Goal: Task Accomplishment & Management: Use online tool/utility

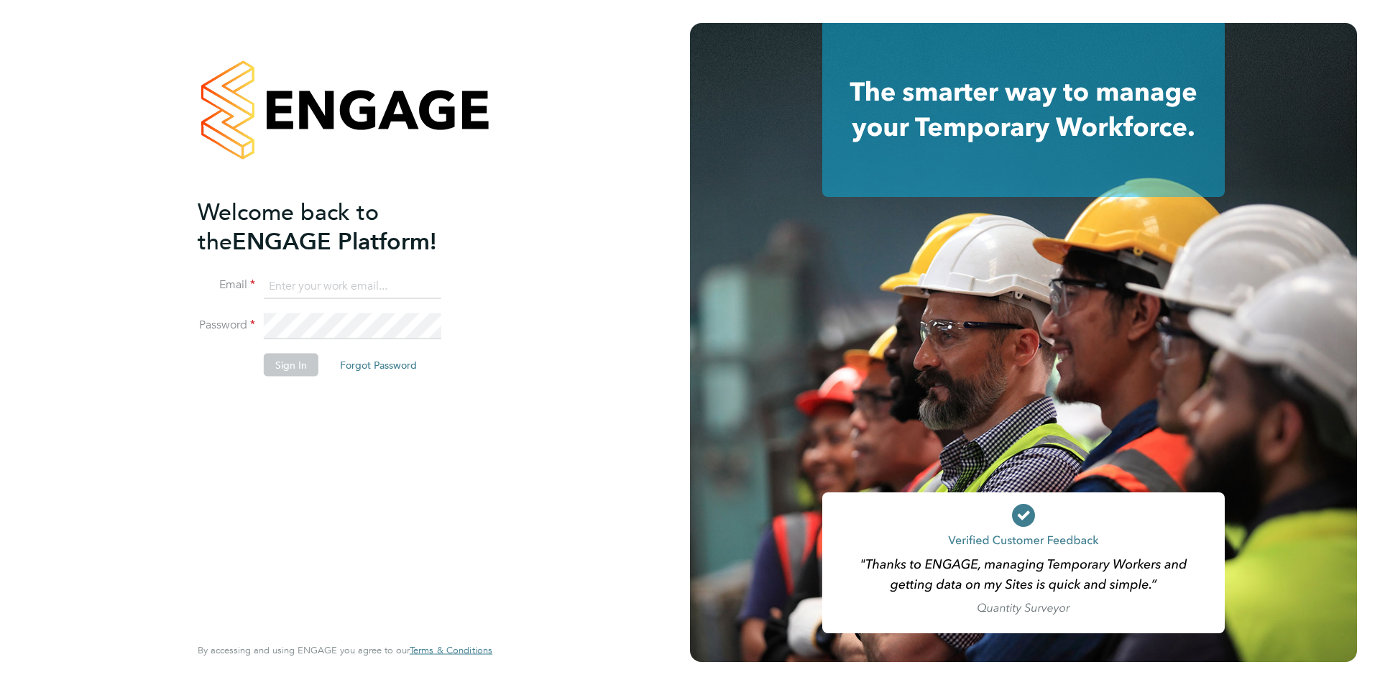
type input "[PERSON_NAME][EMAIL_ADDRESS][DOMAIN_NAME]"
click at [296, 371] on button "Sign In" at bounding box center [291, 364] width 55 height 23
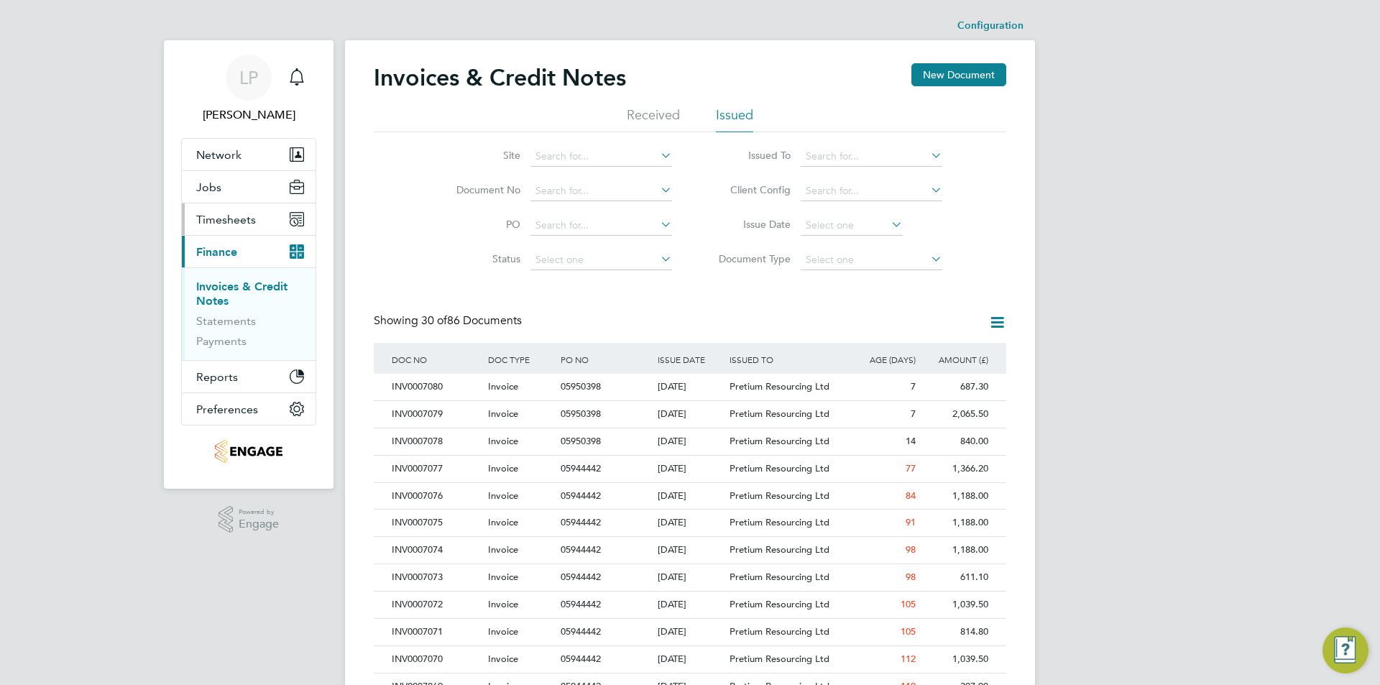
click at [226, 213] on span "Timesheets" at bounding box center [226, 220] width 60 height 14
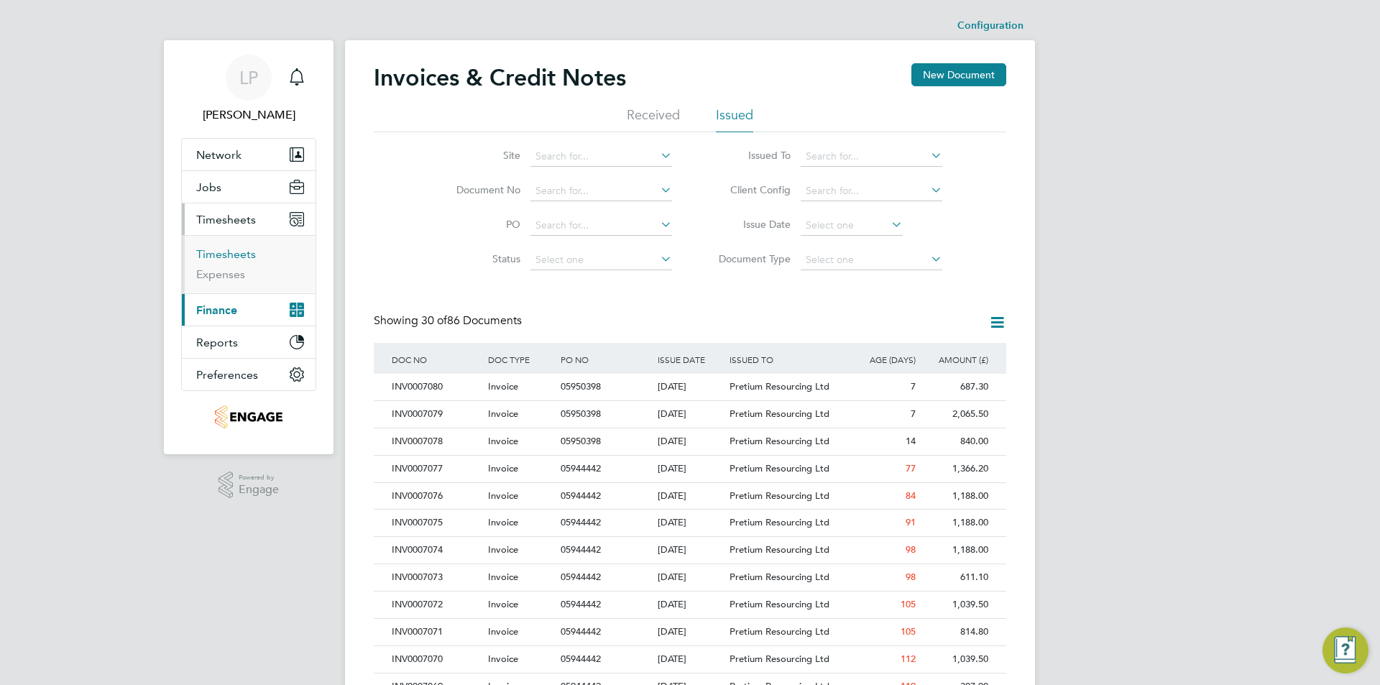
click at [237, 250] on link "Timesheets" at bounding box center [226, 254] width 60 height 14
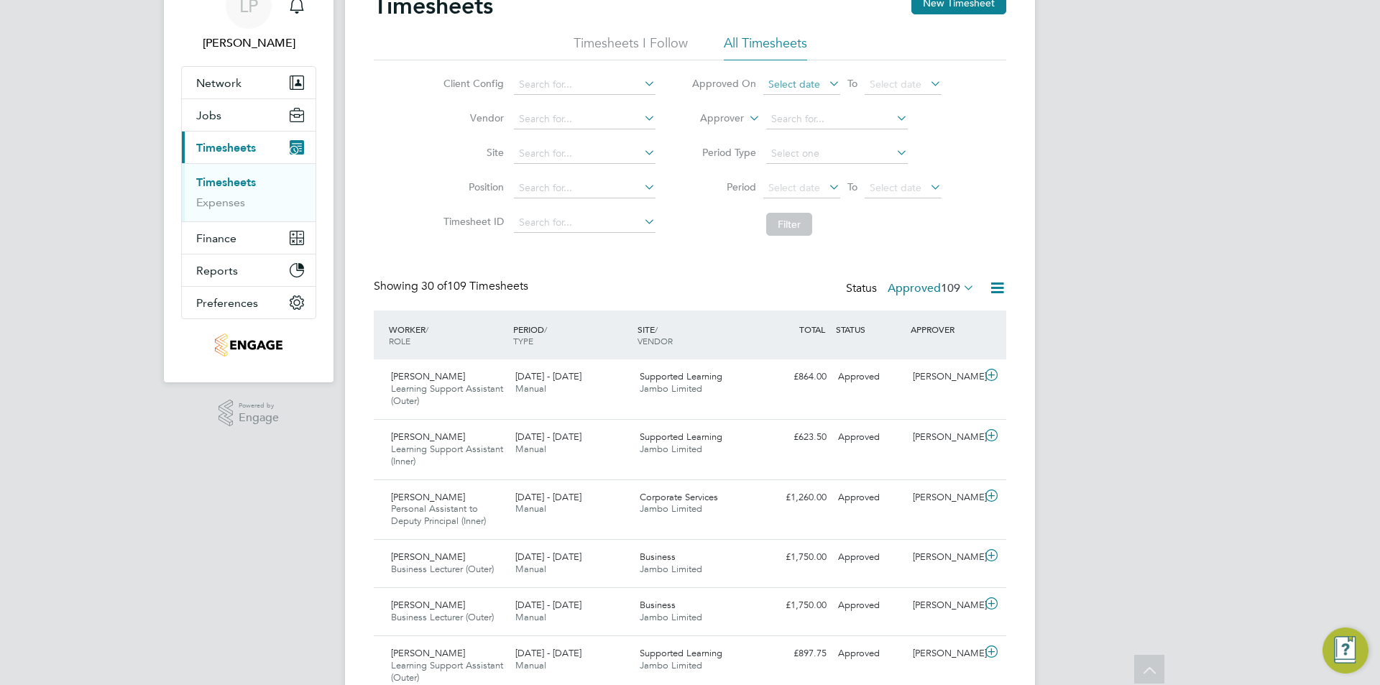
click at [780, 86] on span "Select date" at bounding box center [794, 84] width 52 height 13
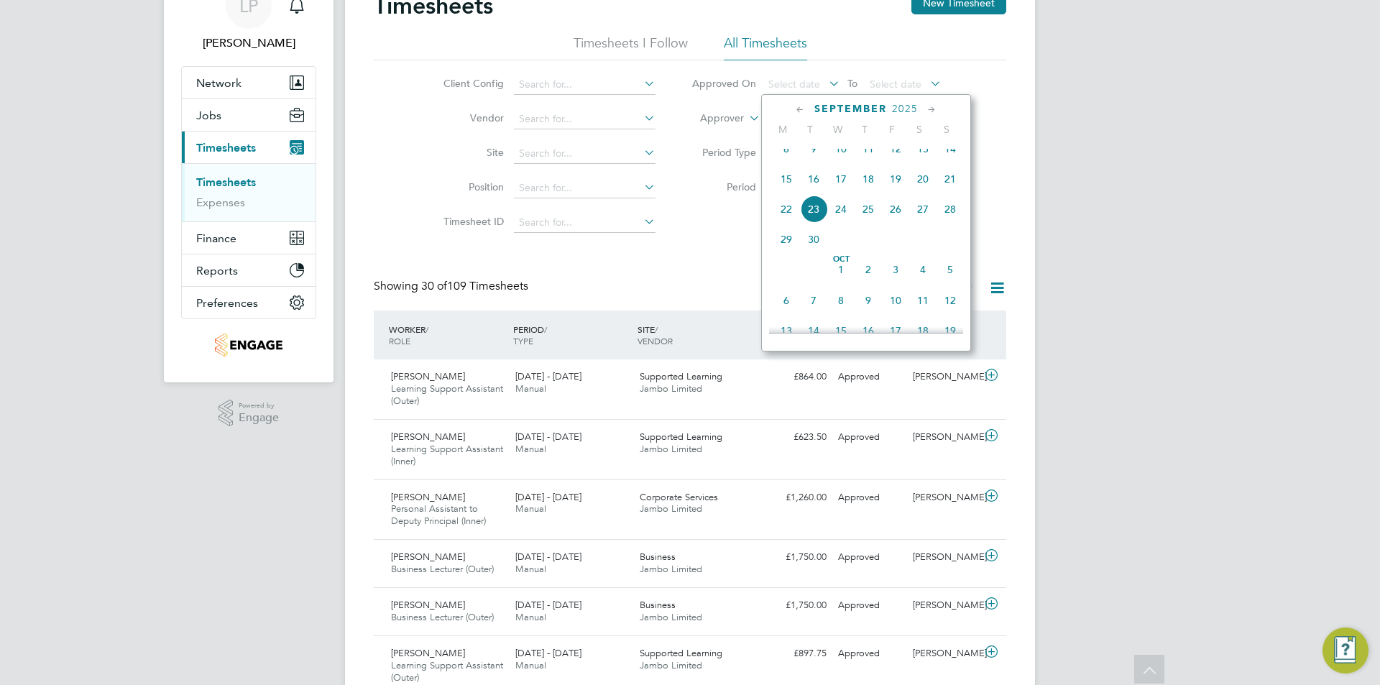
click at [841, 193] on span "17" at bounding box center [840, 178] width 27 height 27
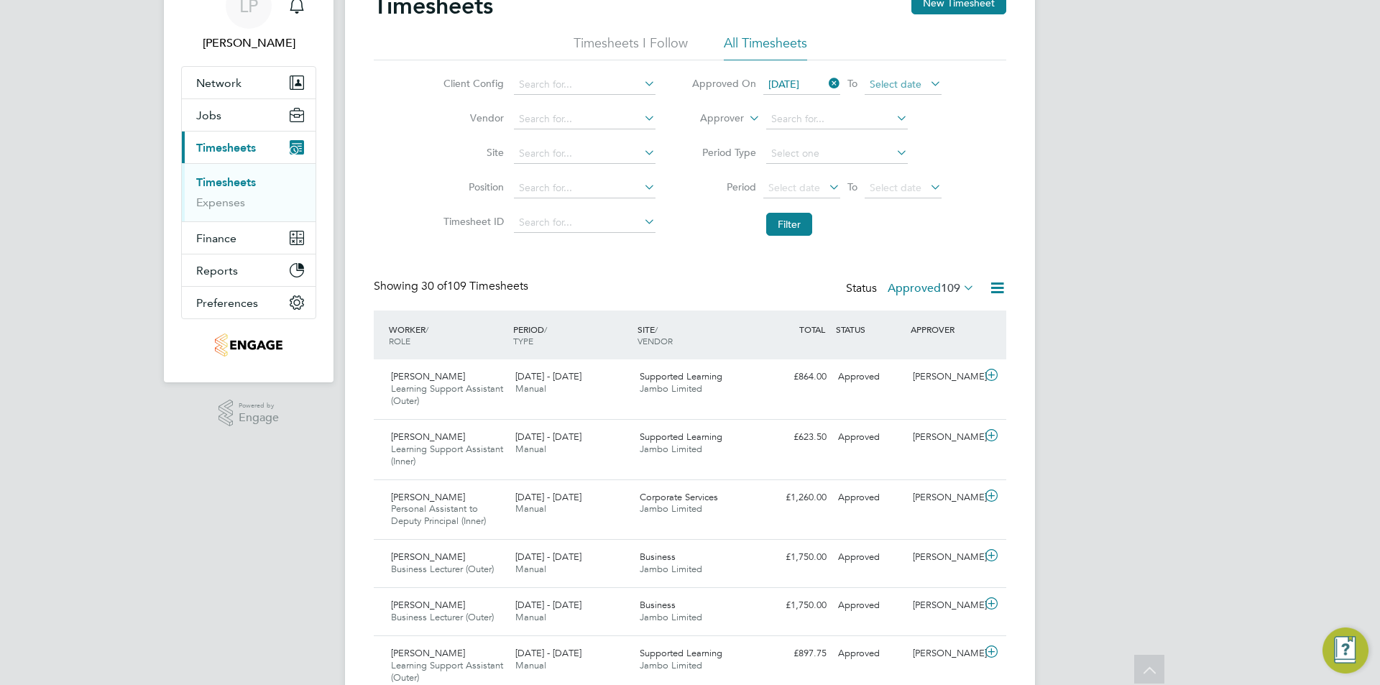
click at [890, 91] on span "Select date" at bounding box center [902, 84] width 77 height 19
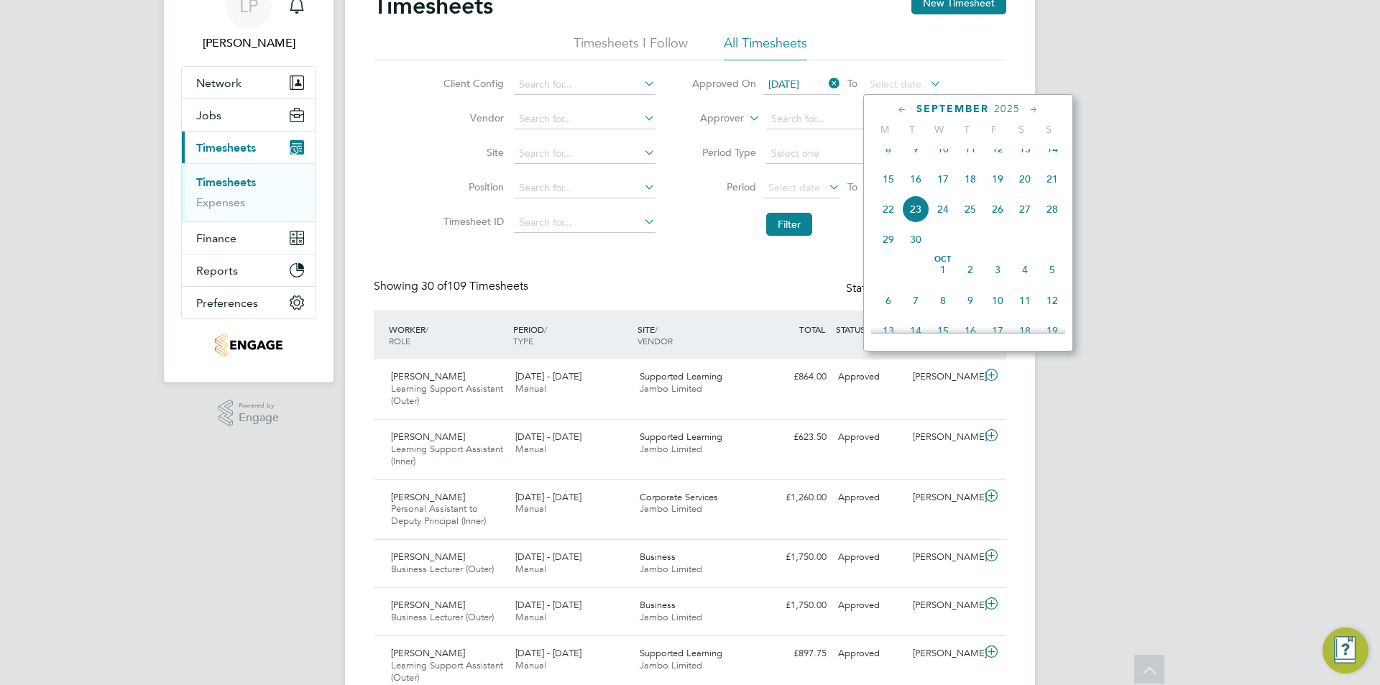
click at [937, 218] on span "24" at bounding box center [942, 208] width 27 height 27
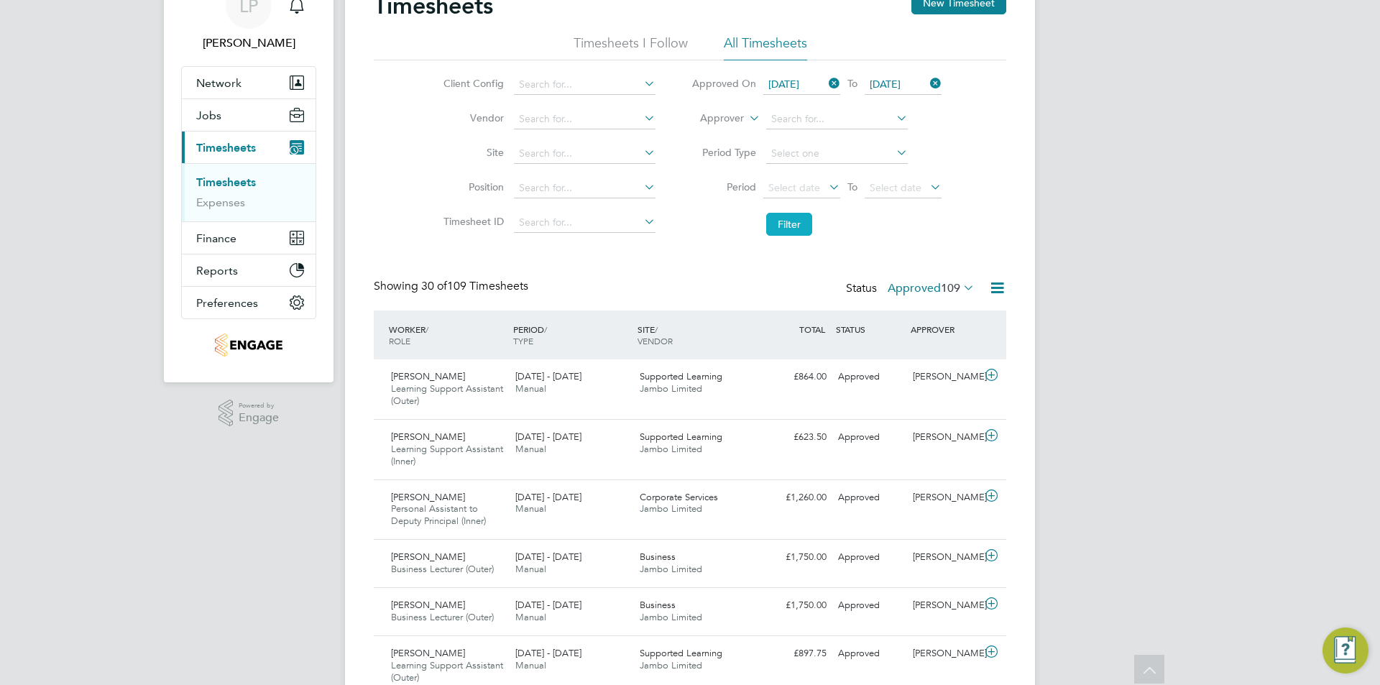
click at [793, 216] on button "Filter" at bounding box center [789, 224] width 46 height 23
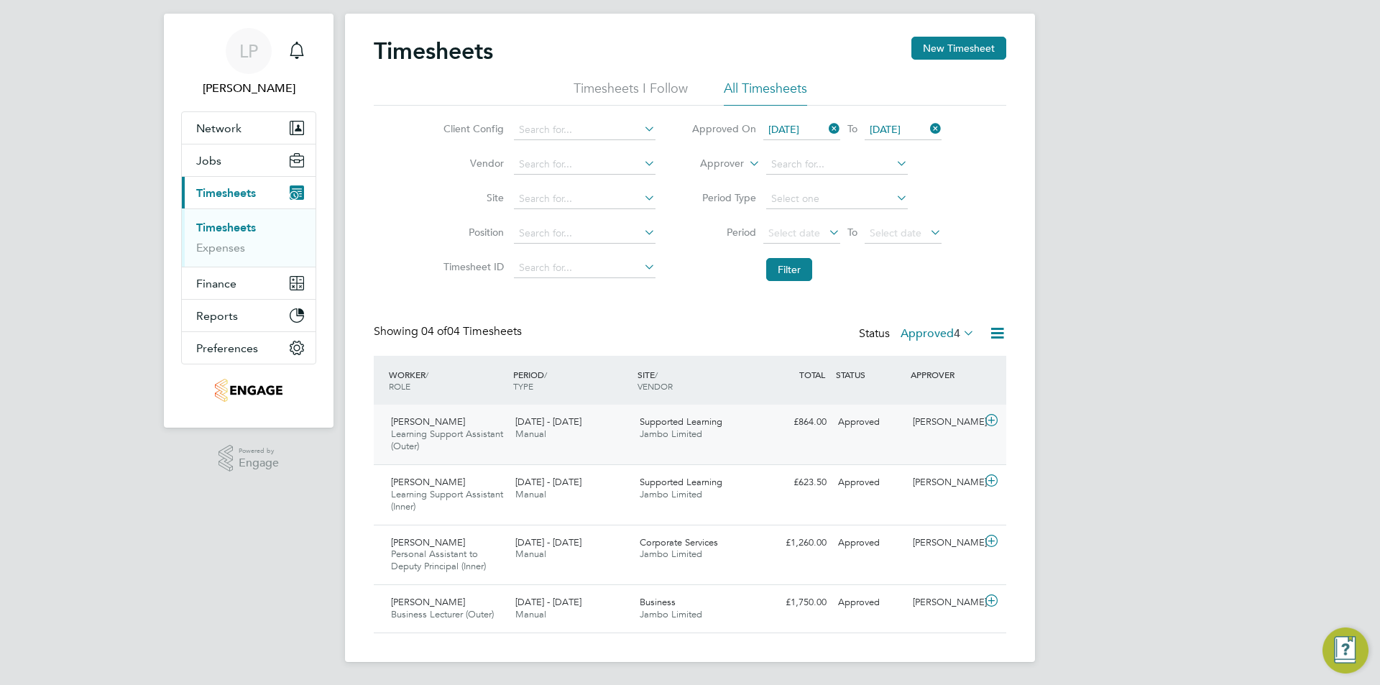
click at [990, 425] on icon at bounding box center [991, 420] width 18 height 11
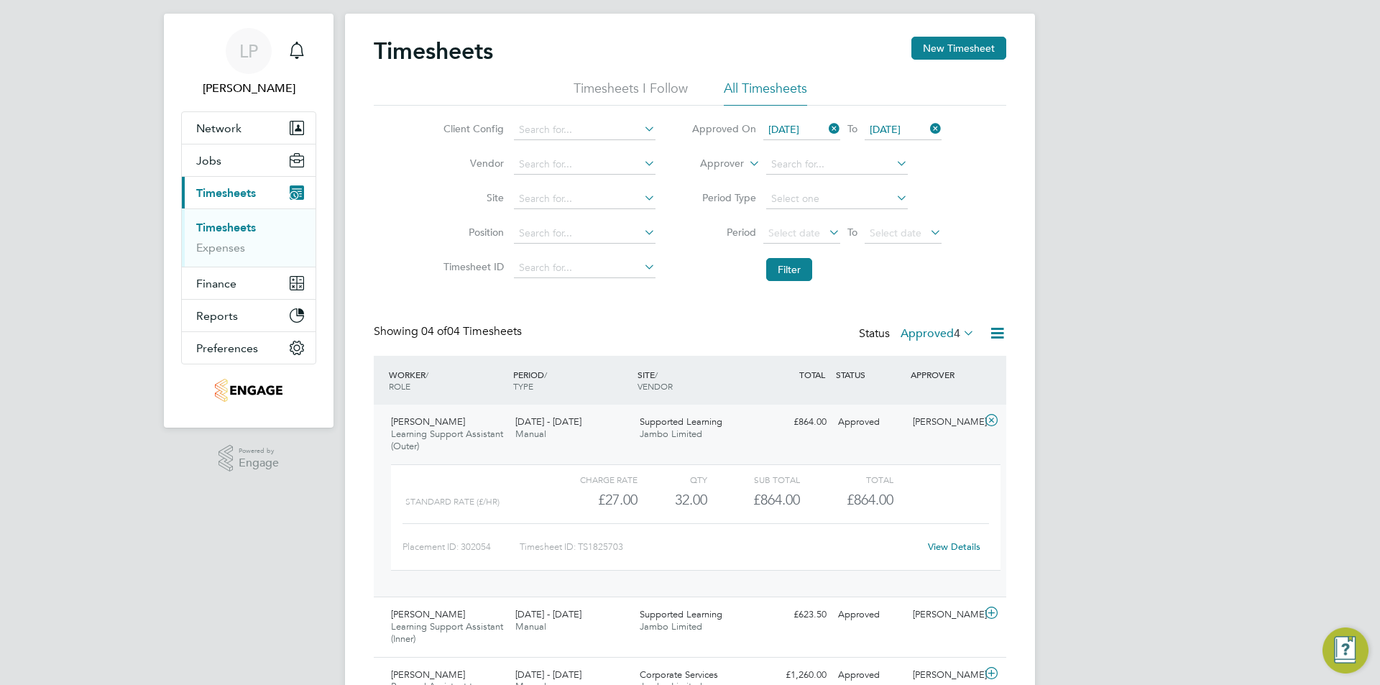
click at [957, 540] on link "View Details" at bounding box center [954, 546] width 52 height 12
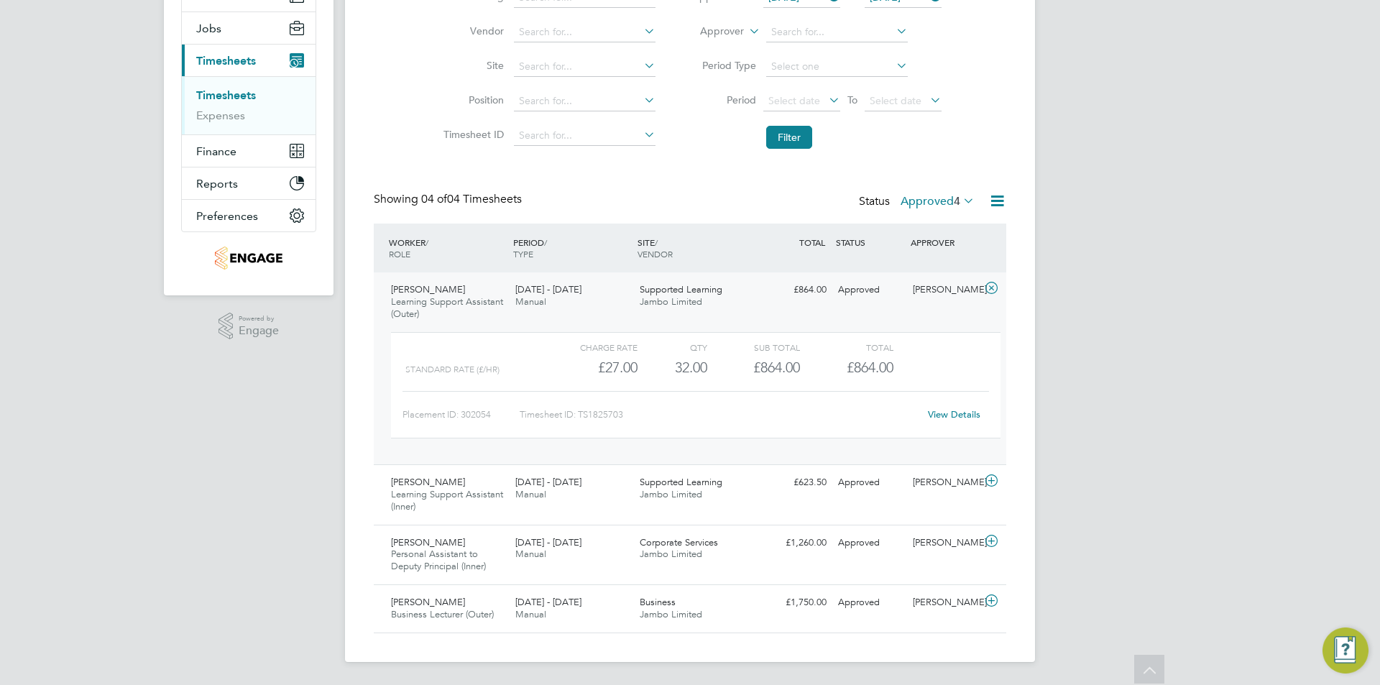
click at [1062, 414] on div "LP Laura Parkinson Notifications Applications: Network Team Members Businesses …" at bounding box center [690, 263] width 1380 height 844
click at [961, 419] on link "View Details" at bounding box center [954, 414] width 52 height 12
click at [992, 480] on icon at bounding box center [991, 480] width 18 height 11
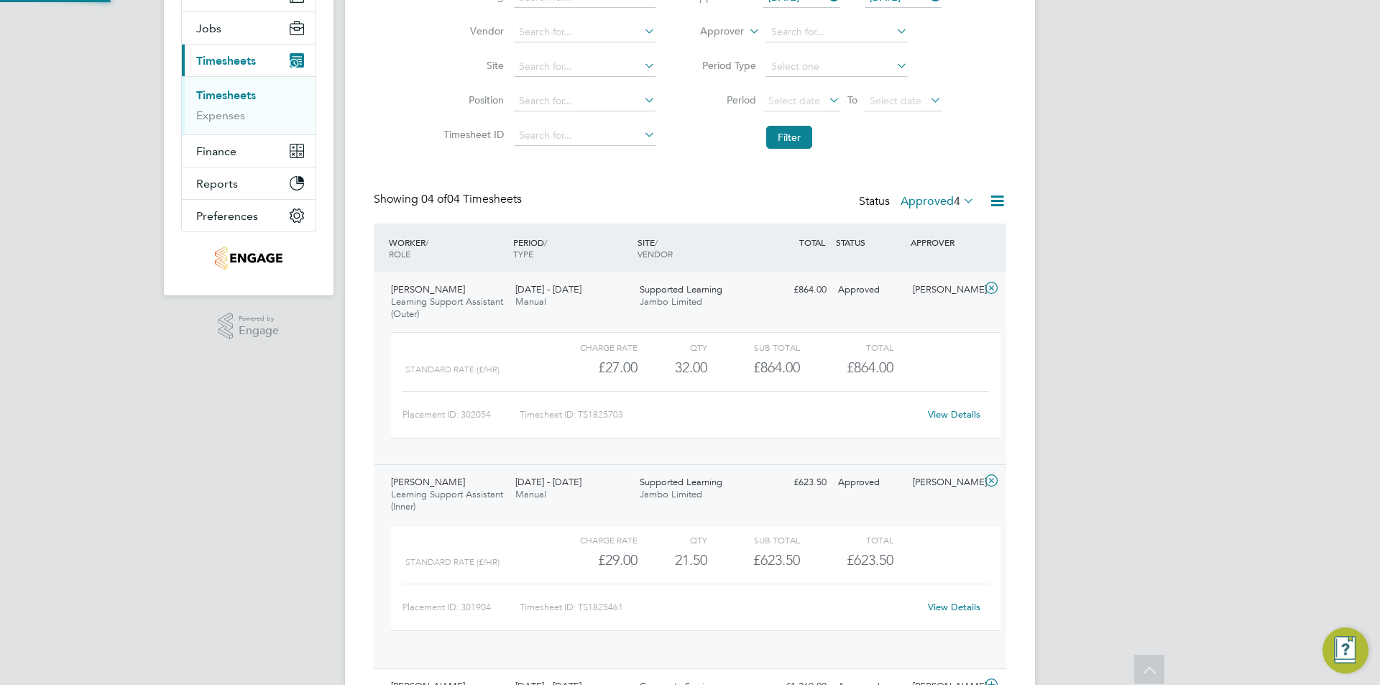
scroll to position [291, 0]
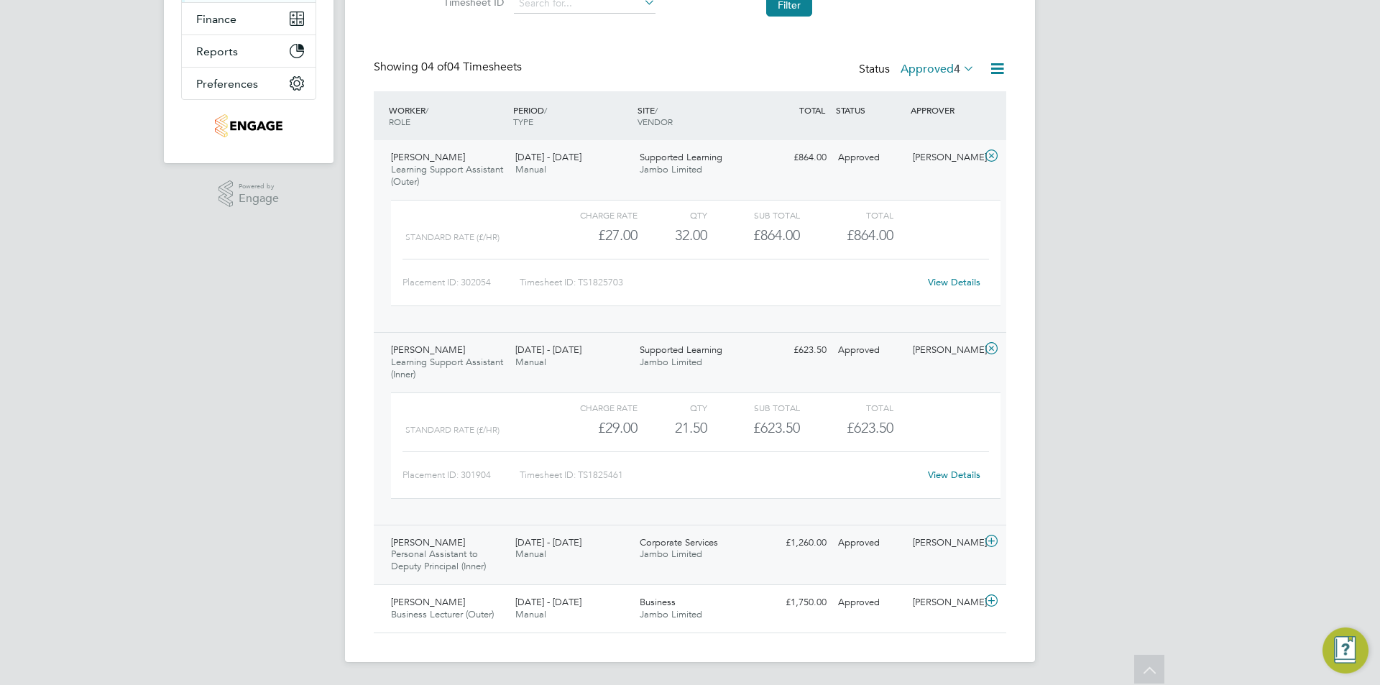
click at [999, 543] on icon at bounding box center [991, 540] width 18 height 11
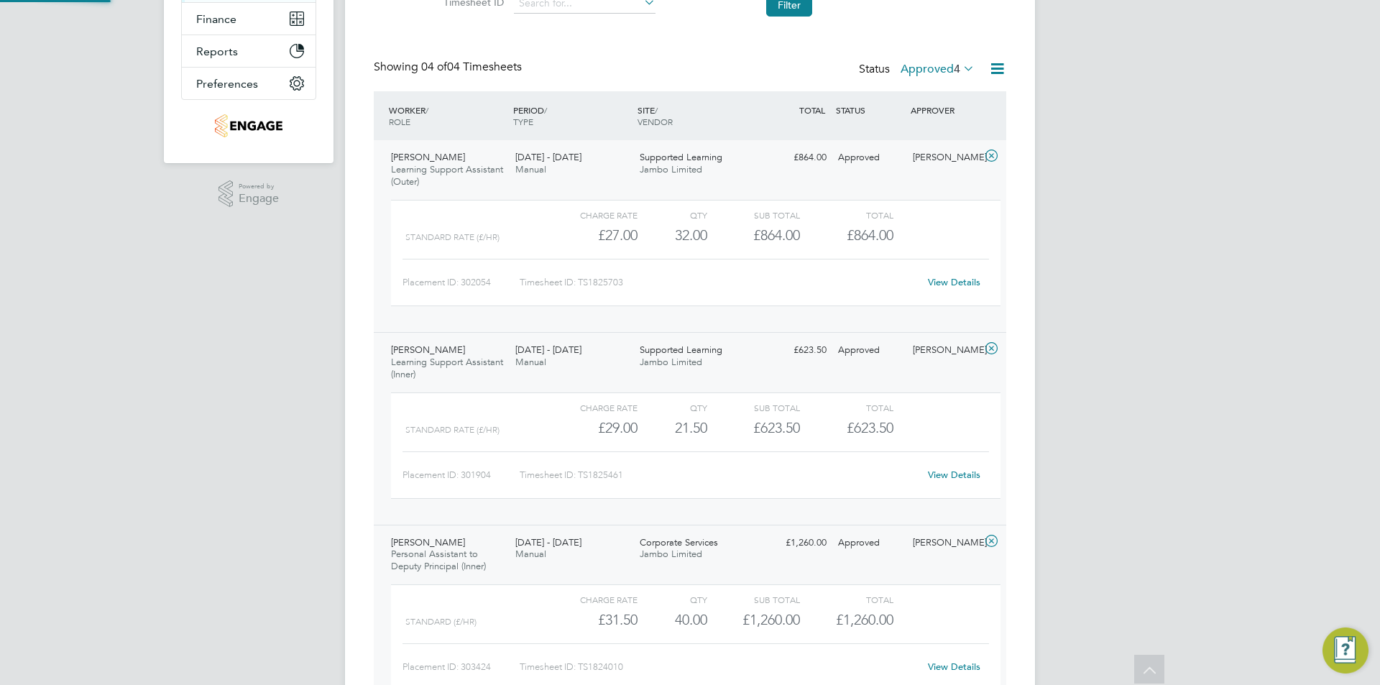
scroll to position [423, 0]
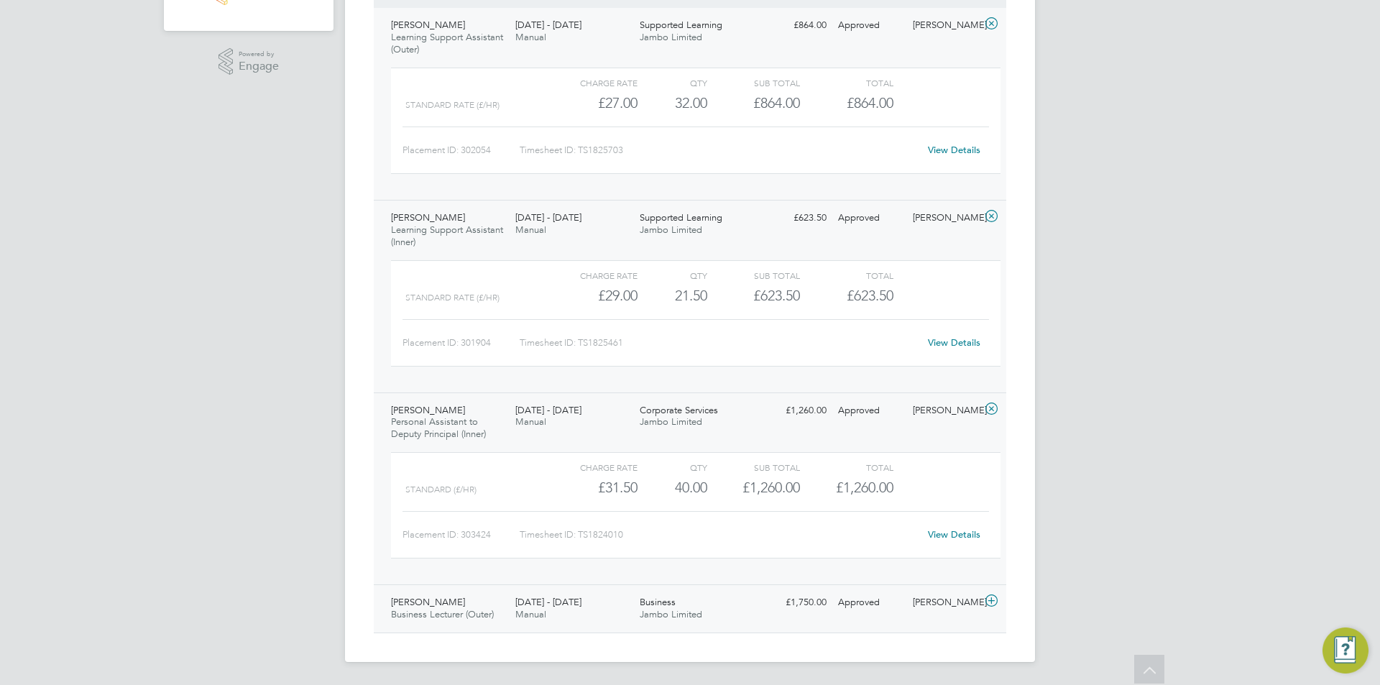
click at [995, 600] on icon at bounding box center [991, 600] width 18 height 11
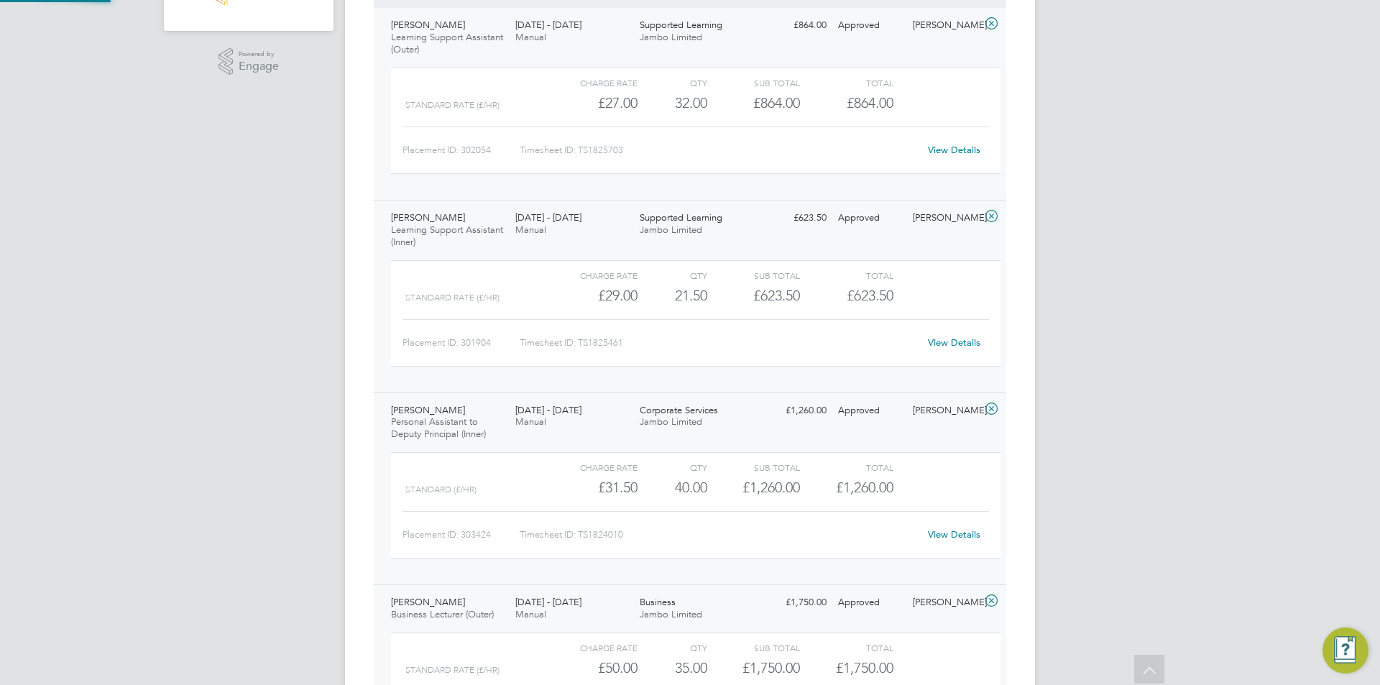
scroll to position [555, 0]
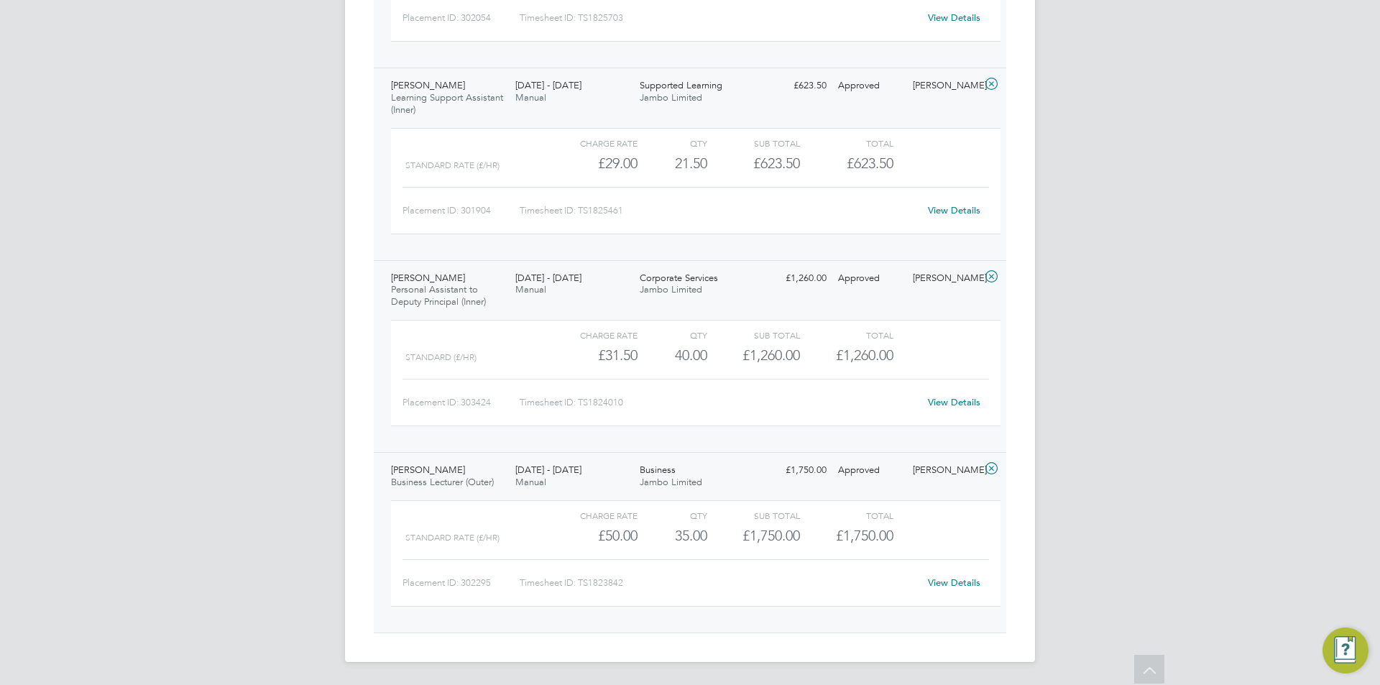
click at [957, 580] on link "View Details" at bounding box center [954, 582] width 52 height 12
drag, startPoint x: 987, startPoint y: 467, endPoint x: 989, endPoint y: 458, distance: 8.9
click at [988, 467] on icon at bounding box center [991, 468] width 18 height 11
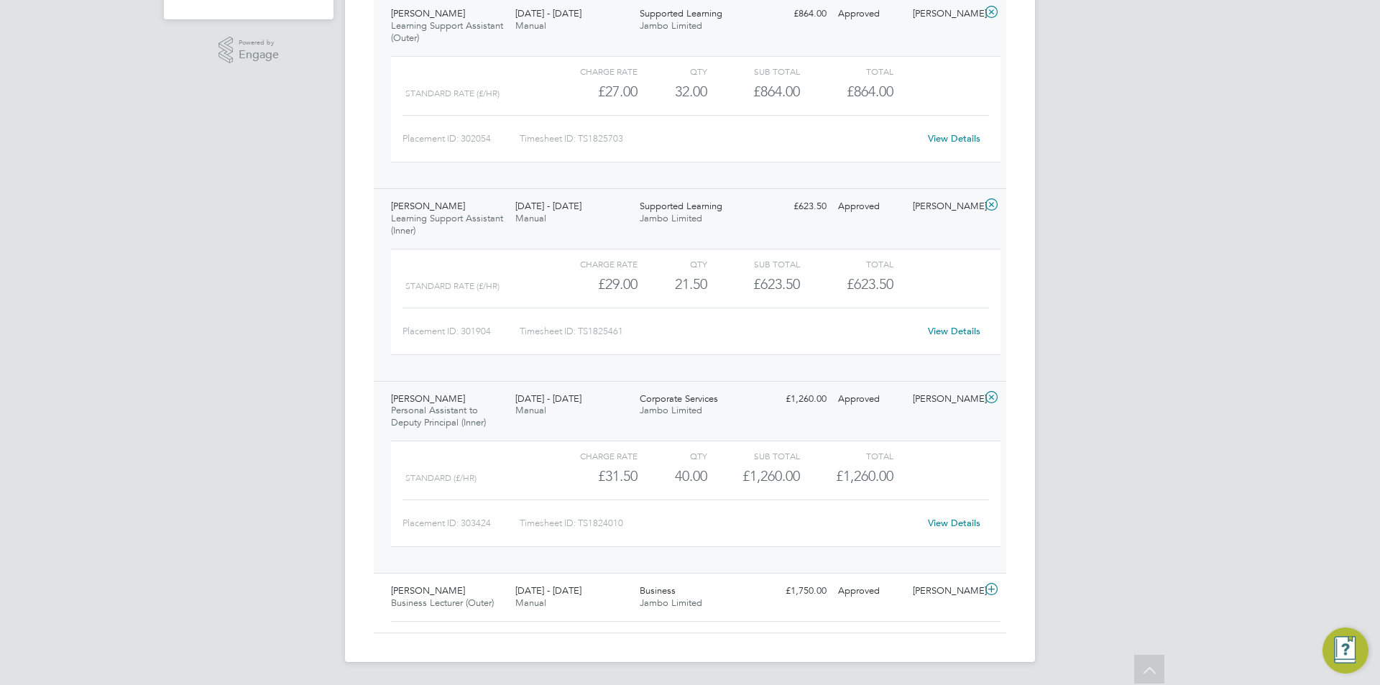
scroll to position [423, 0]
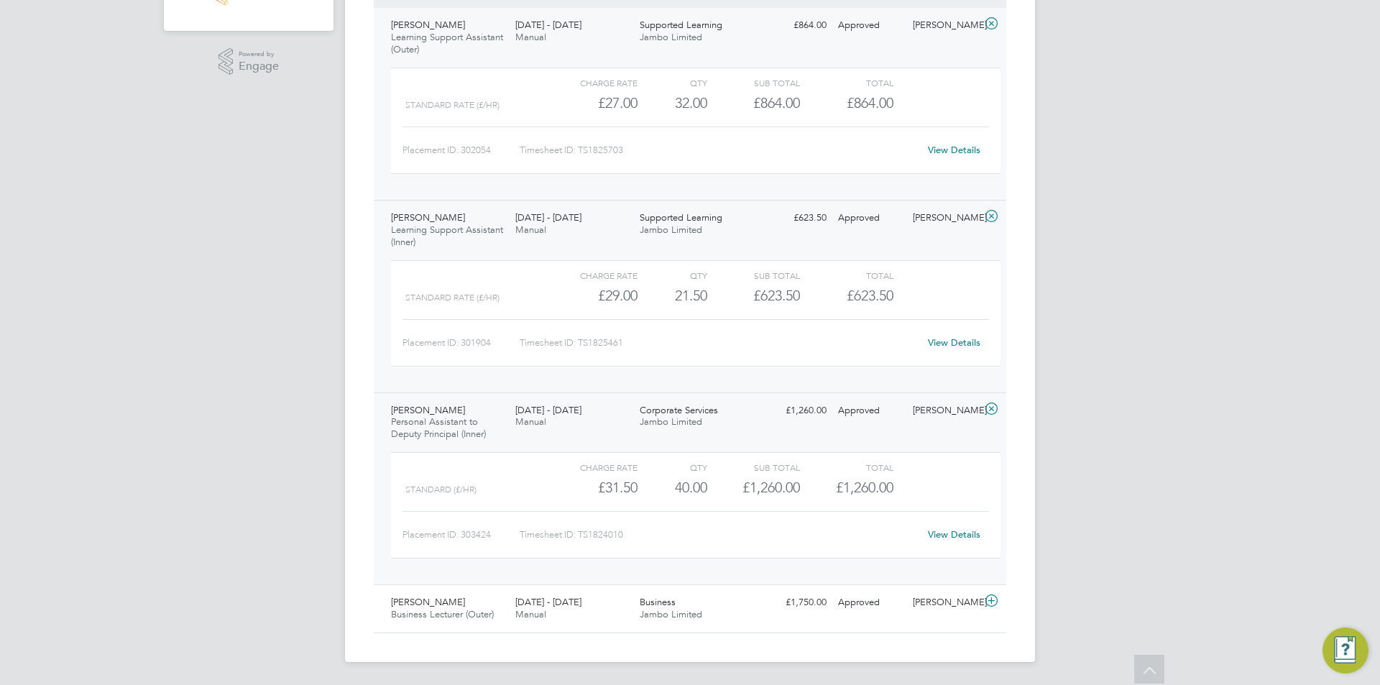
click at [996, 413] on icon at bounding box center [991, 408] width 18 height 11
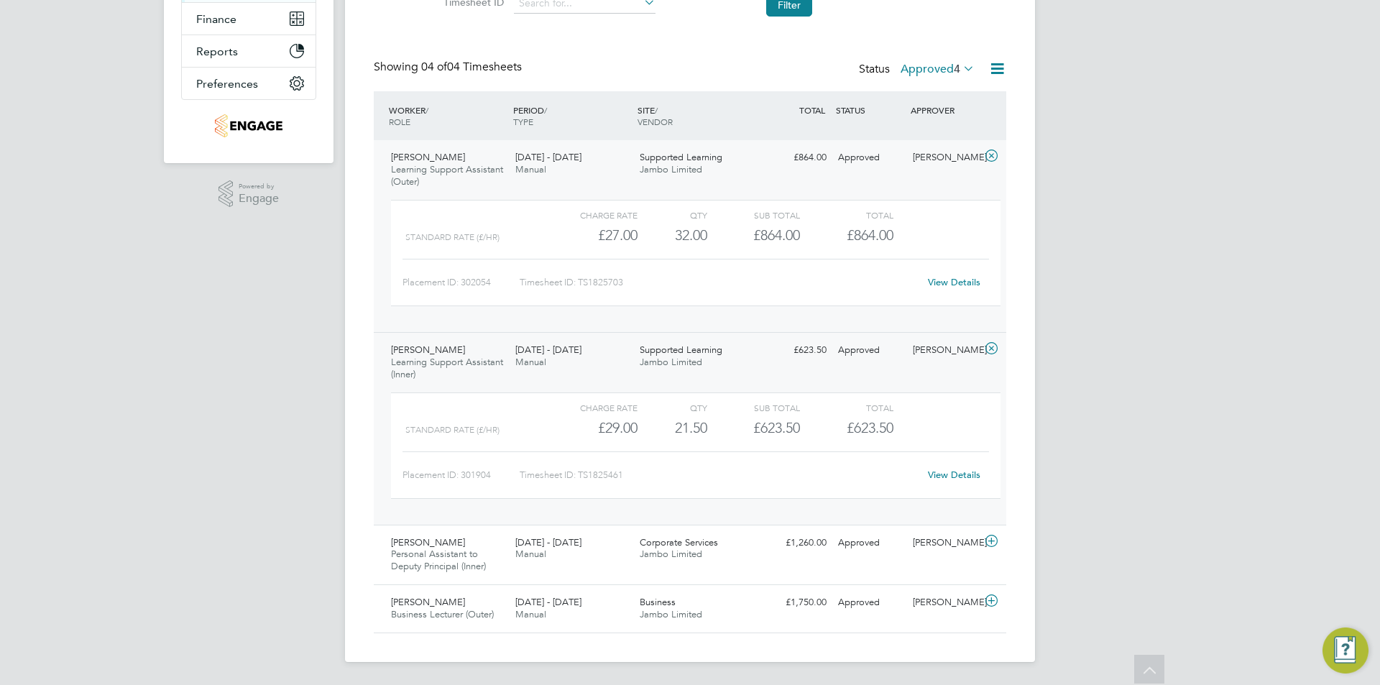
click at [990, 351] on icon at bounding box center [991, 348] width 18 height 11
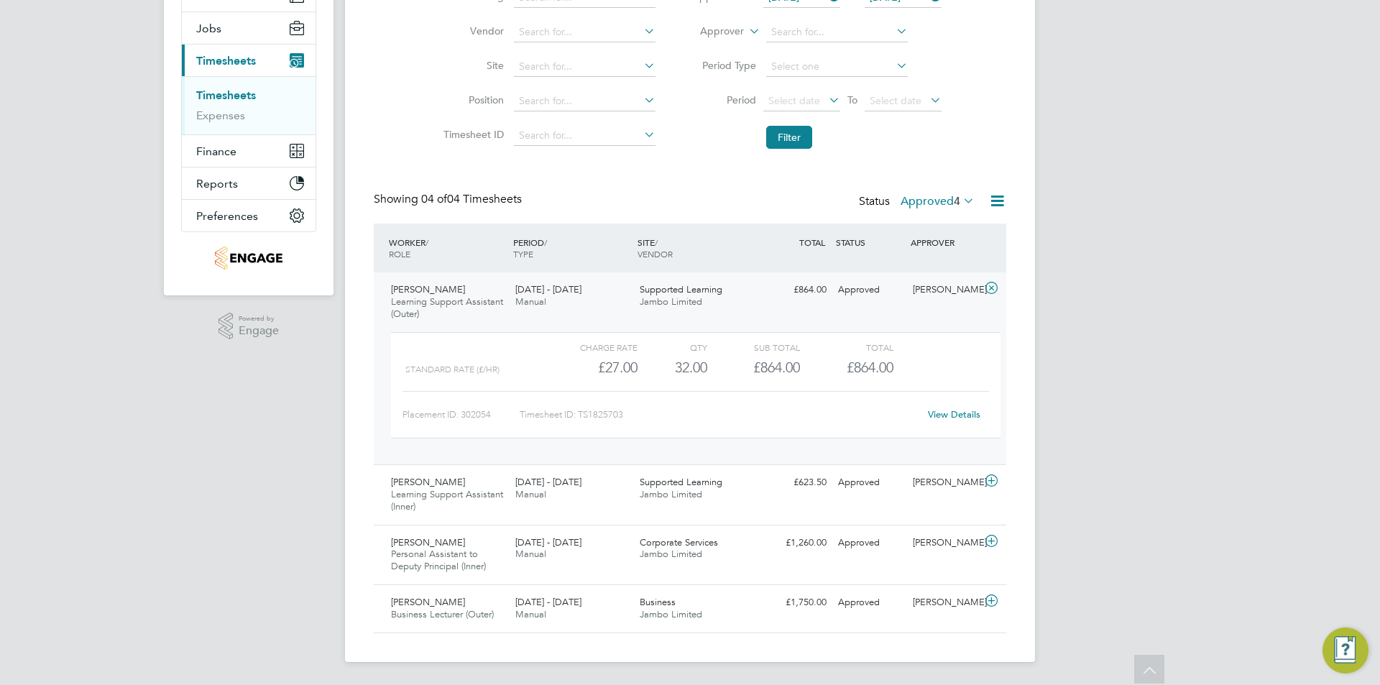
click at [989, 286] on icon at bounding box center [991, 287] width 18 height 11
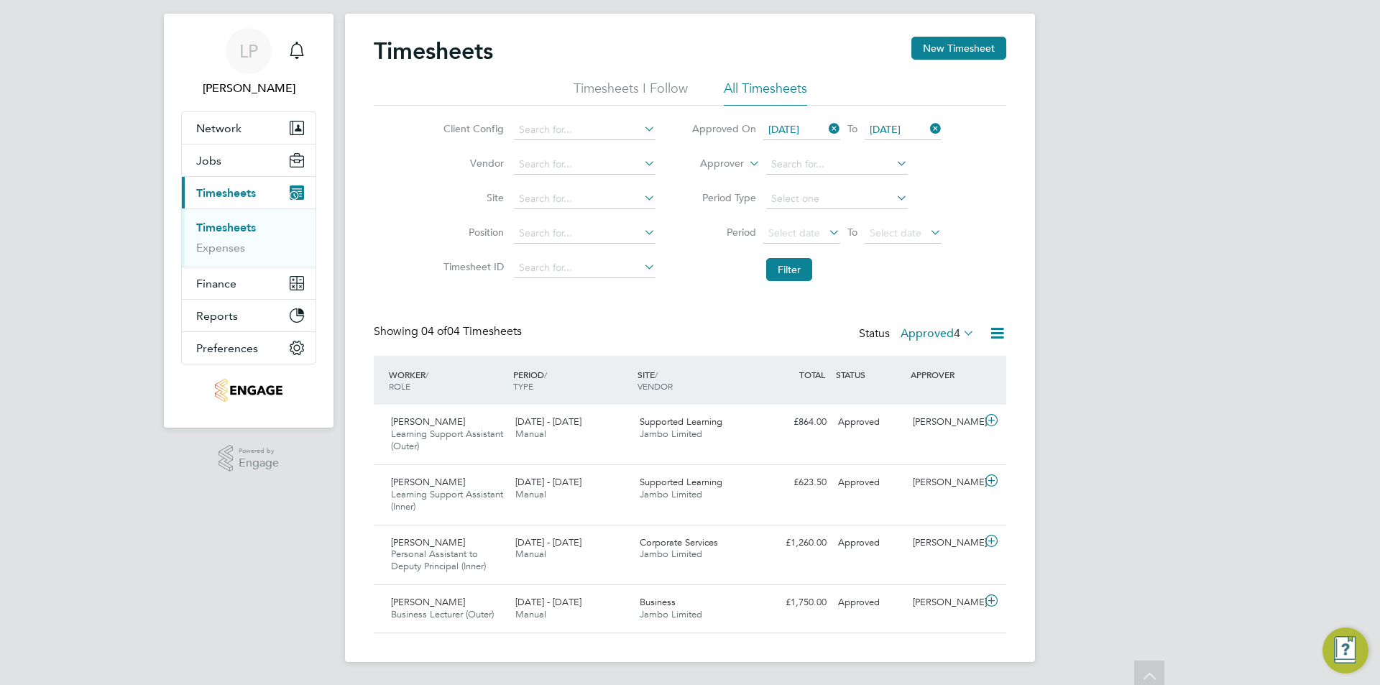
scroll to position [27, 0]
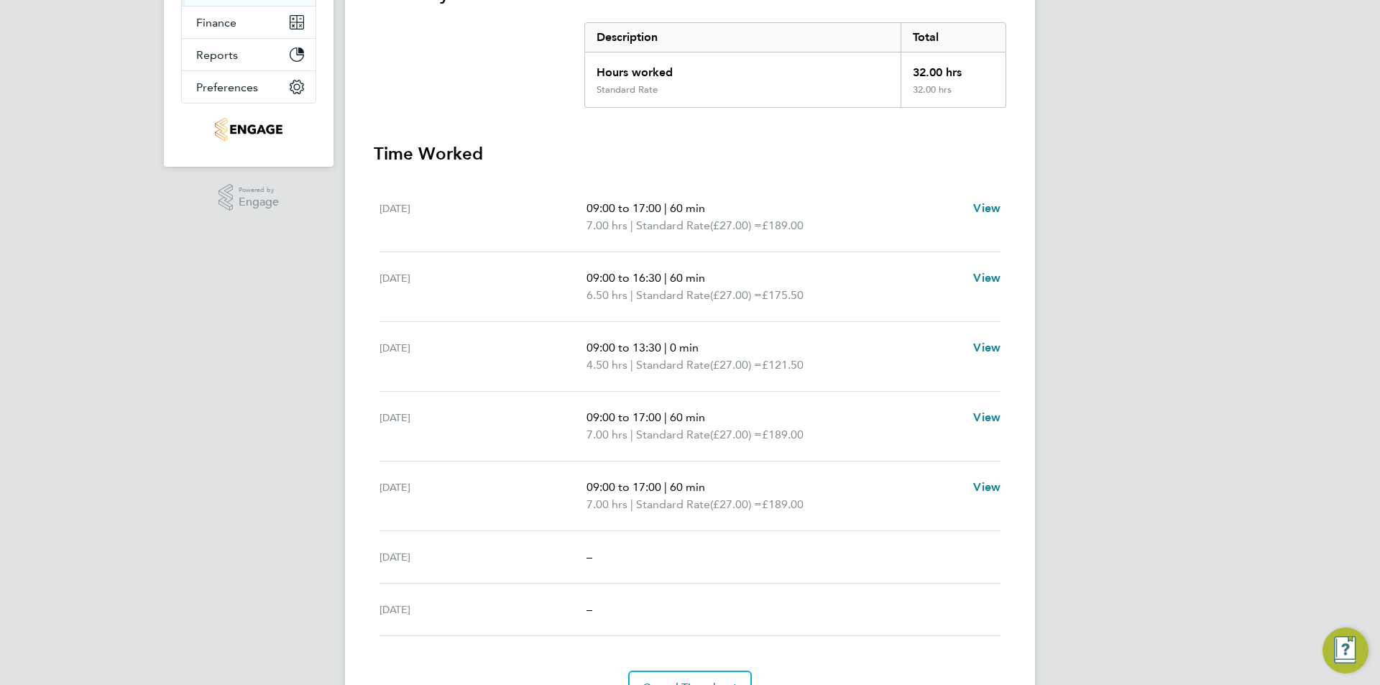
scroll to position [144, 0]
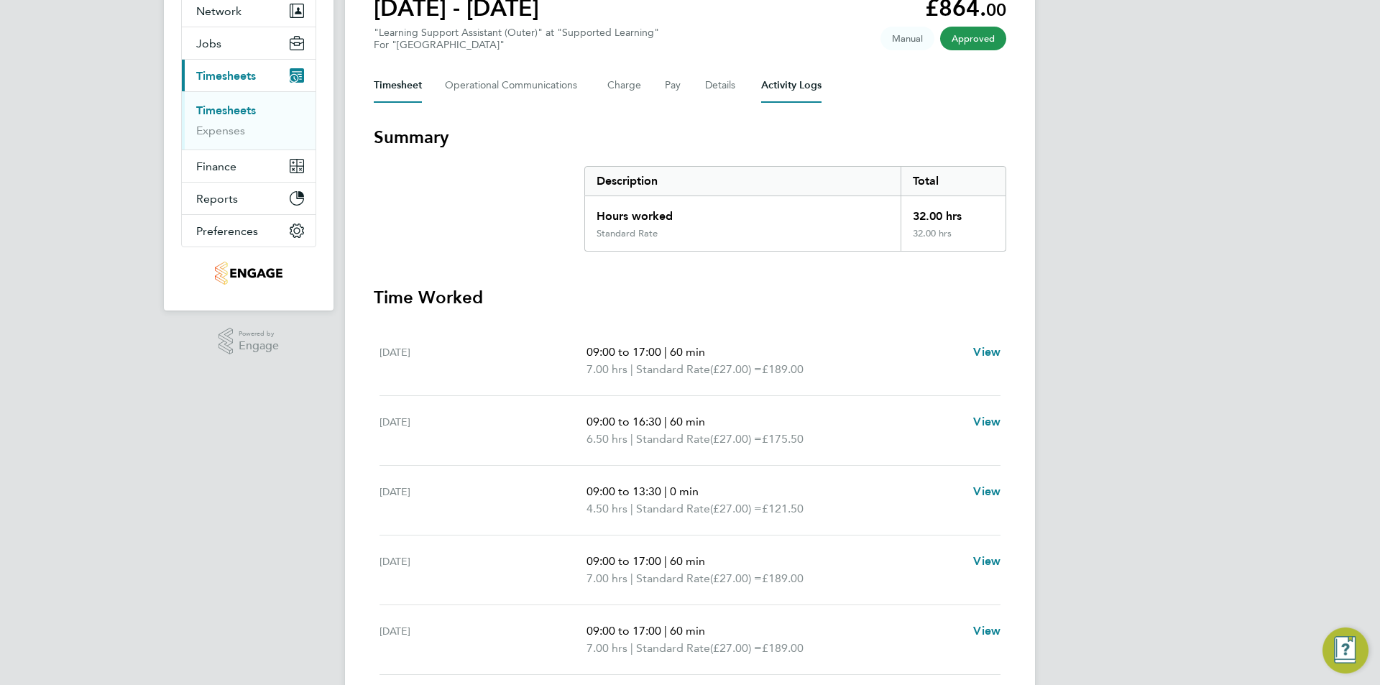
click at [794, 87] on Logs-tab "Activity Logs" at bounding box center [791, 85] width 60 height 34
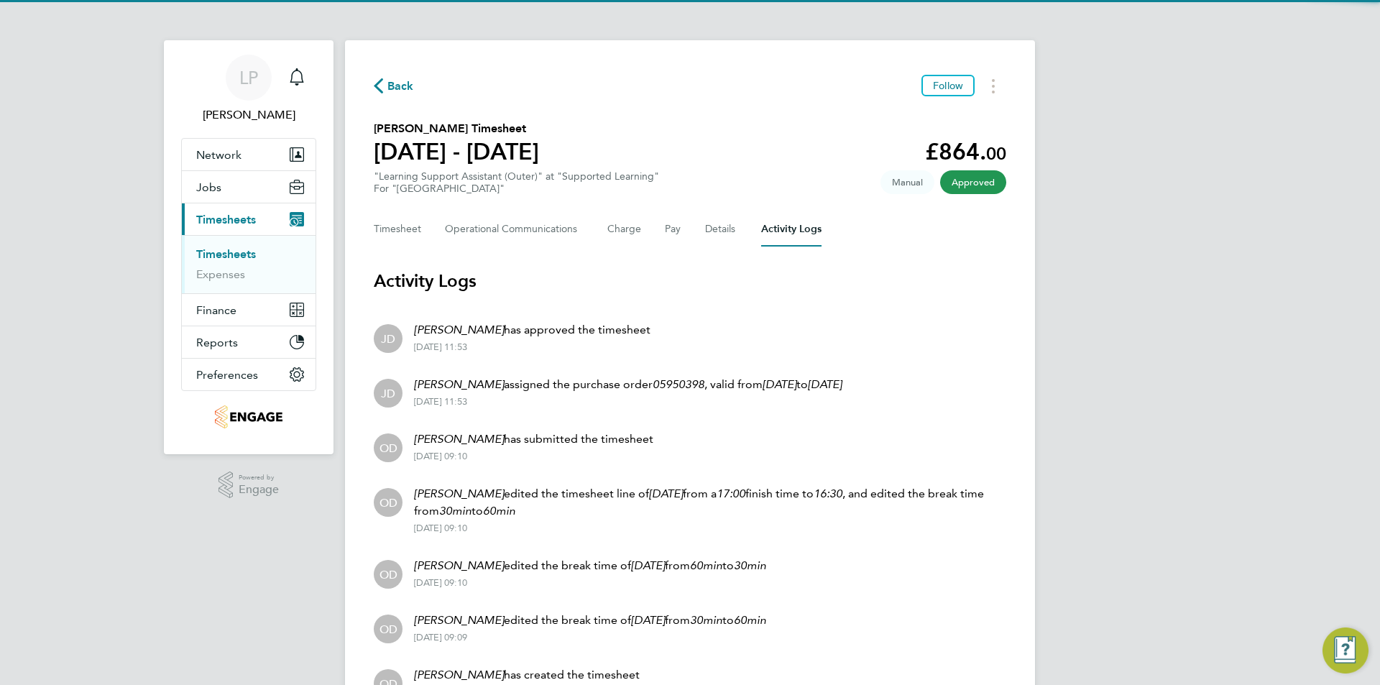
scroll to position [82, 0]
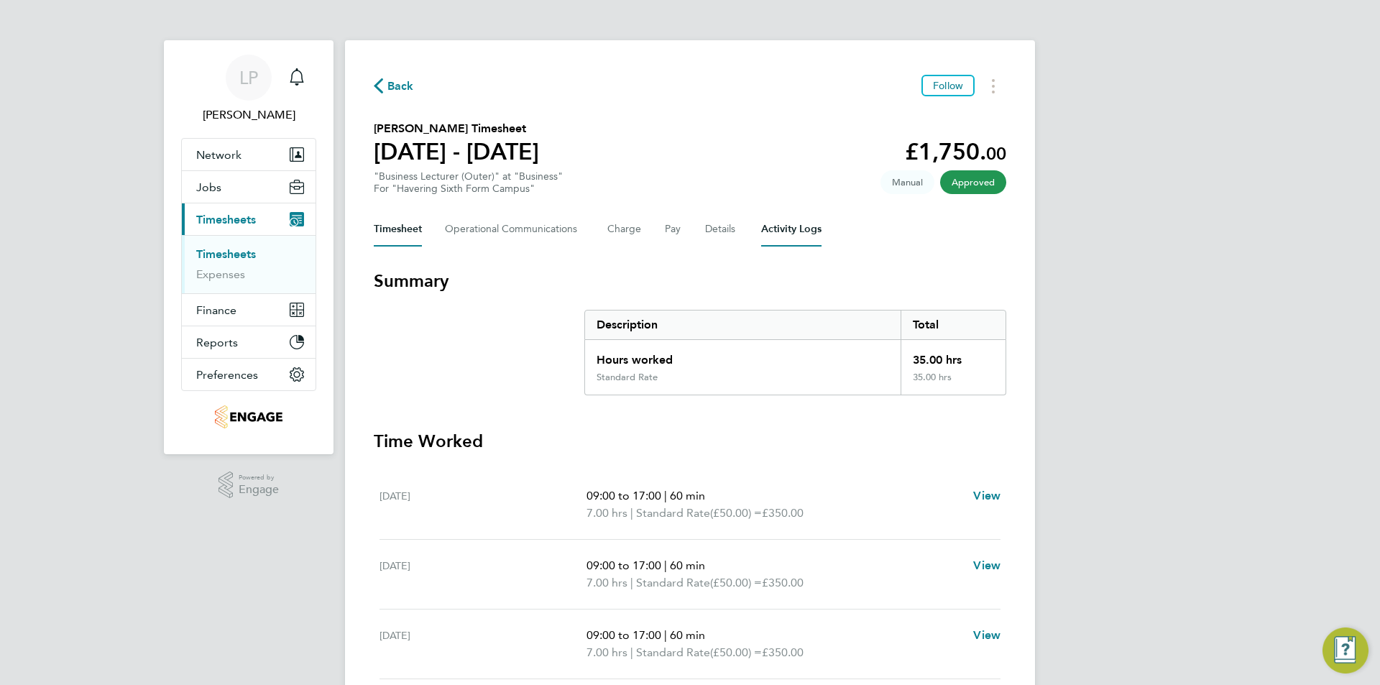
click at [784, 233] on Logs-tab "Activity Logs" at bounding box center [791, 229] width 60 height 34
